Goal: Transaction & Acquisition: Purchase product/service

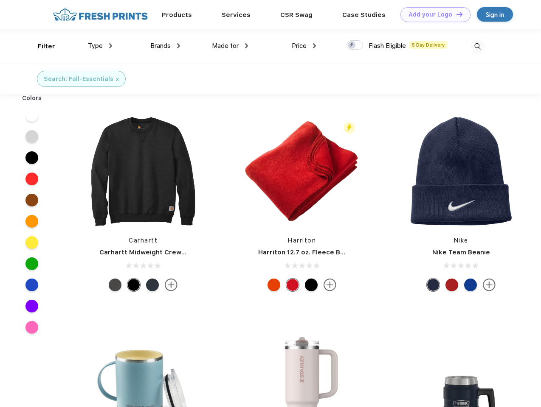
click at [432, 14] on link "Add your Logo Design Tool" at bounding box center [435, 14] width 70 height 15
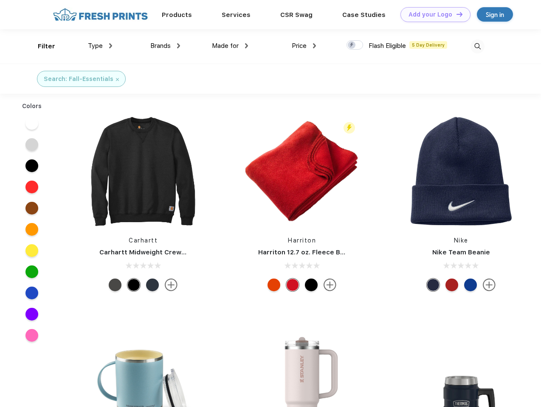
click at [0, 0] on div "Design Tool" at bounding box center [0, 0] width 0 height 0
click at [455, 14] on link "Add your Logo Design Tool" at bounding box center [435, 14] width 70 height 15
click at [41, 46] on div "Filter" at bounding box center [46, 47] width 17 height 10
click at [100, 46] on span "Type" at bounding box center [95, 46] width 15 height 8
click at [165, 46] on span "Brands" at bounding box center [160, 46] width 20 height 8
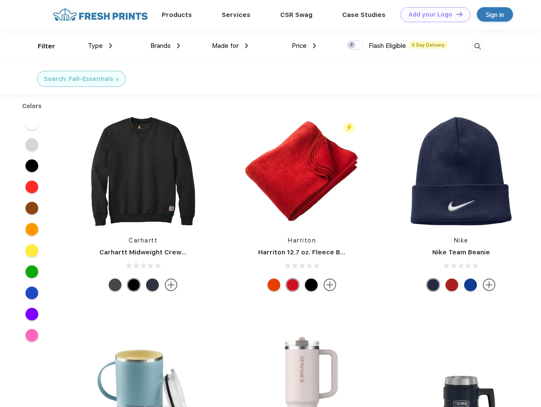
click at [230, 46] on span "Made for" at bounding box center [225, 46] width 27 height 8
click at [304, 46] on span "Price" at bounding box center [299, 46] width 15 height 8
click at [355, 45] on div at bounding box center [354, 44] width 17 height 9
click at [352, 45] on input "checkbox" at bounding box center [349, 43] width 6 height 6
click at [477, 46] on img at bounding box center [477, 46] width 14 height 14
